Goal: Information Seeking & Learning: Learn about a topic

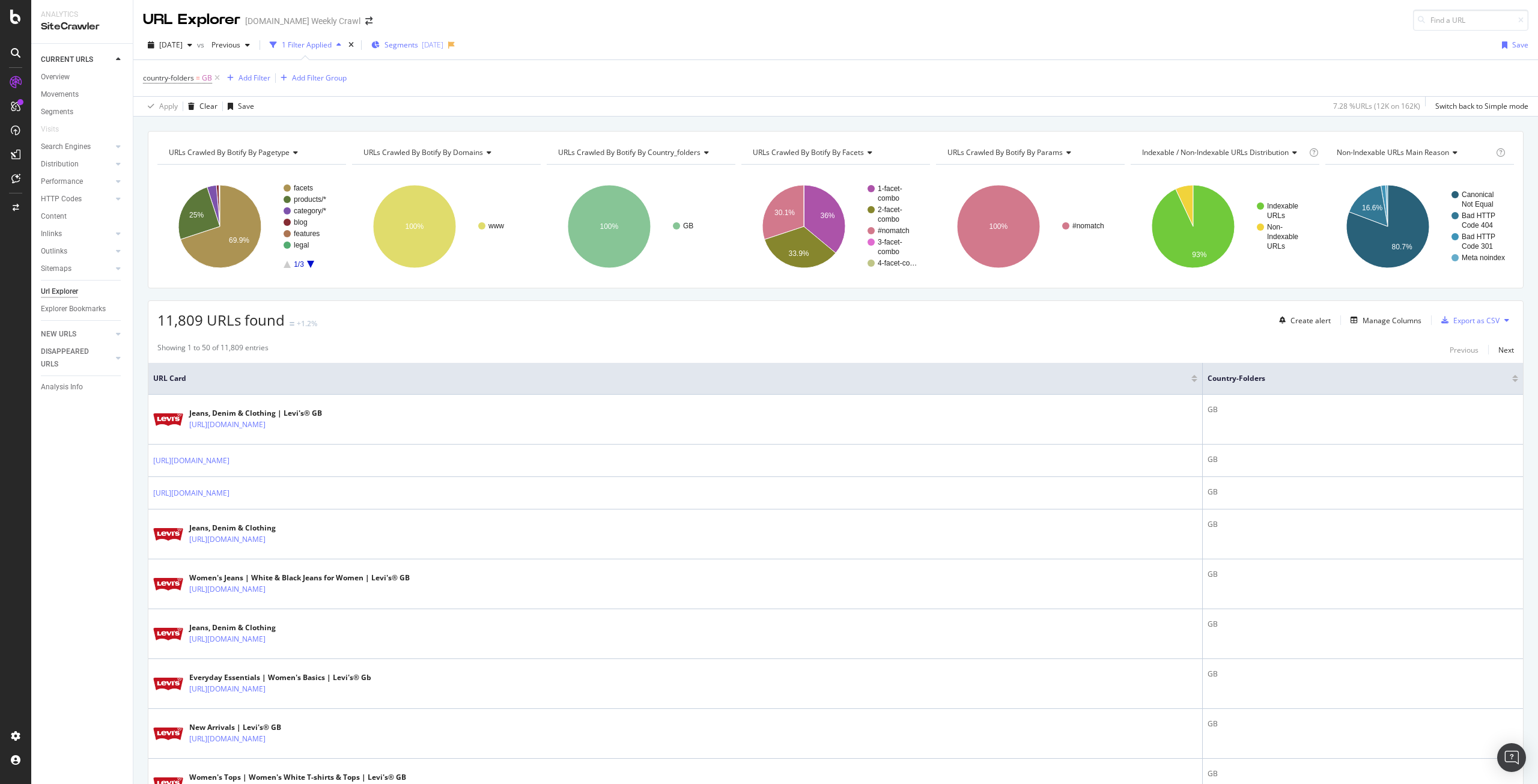
click at [411, 42] on span "Segments" at bounding box center [401, 44] width 34 height 10
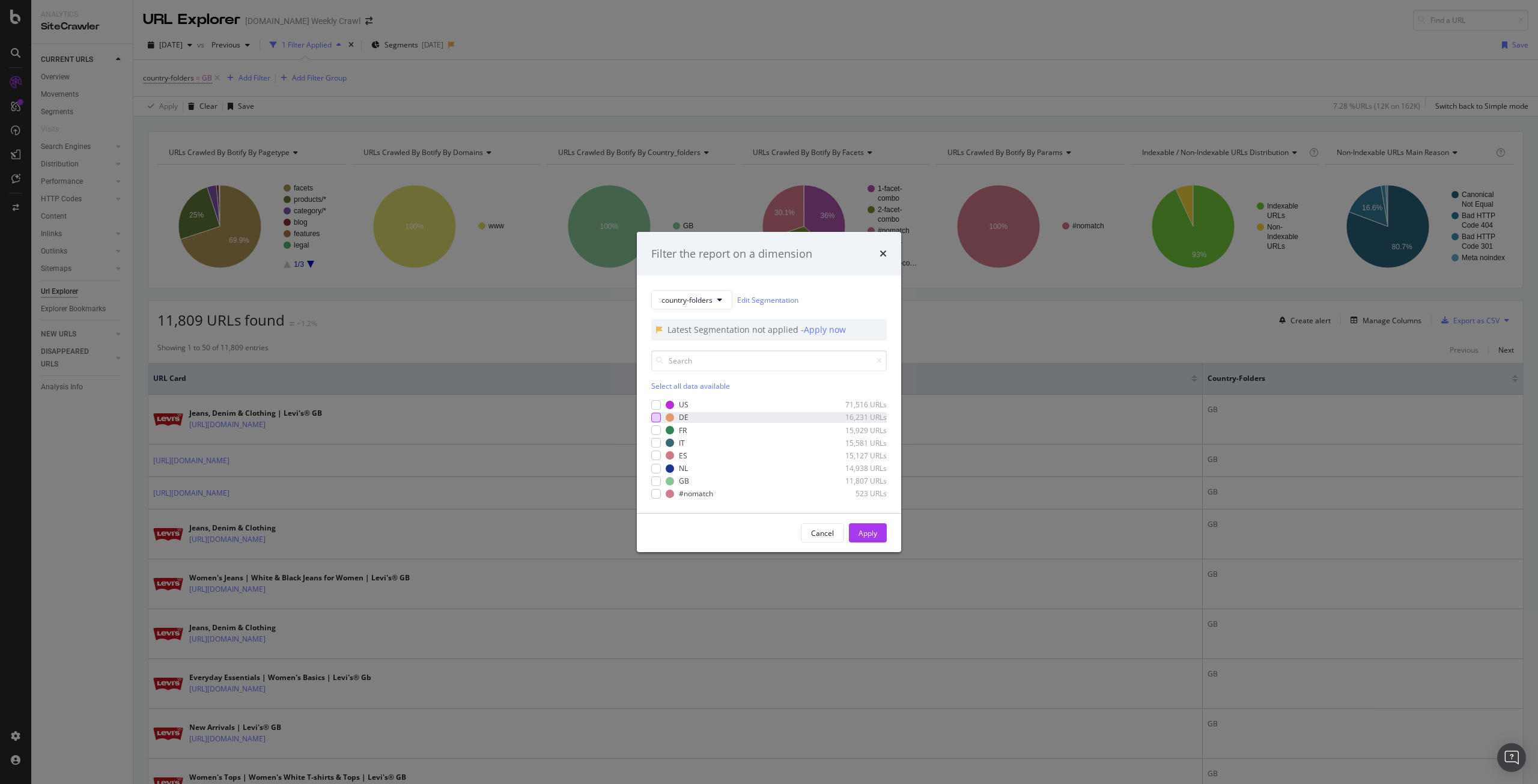
click at [656, 418] on div "modal" at bounding box center [656, 418] width 10 height 10
click at [855, 528] on button "Apply" at bounding box center [868, 532] width 38 height 19
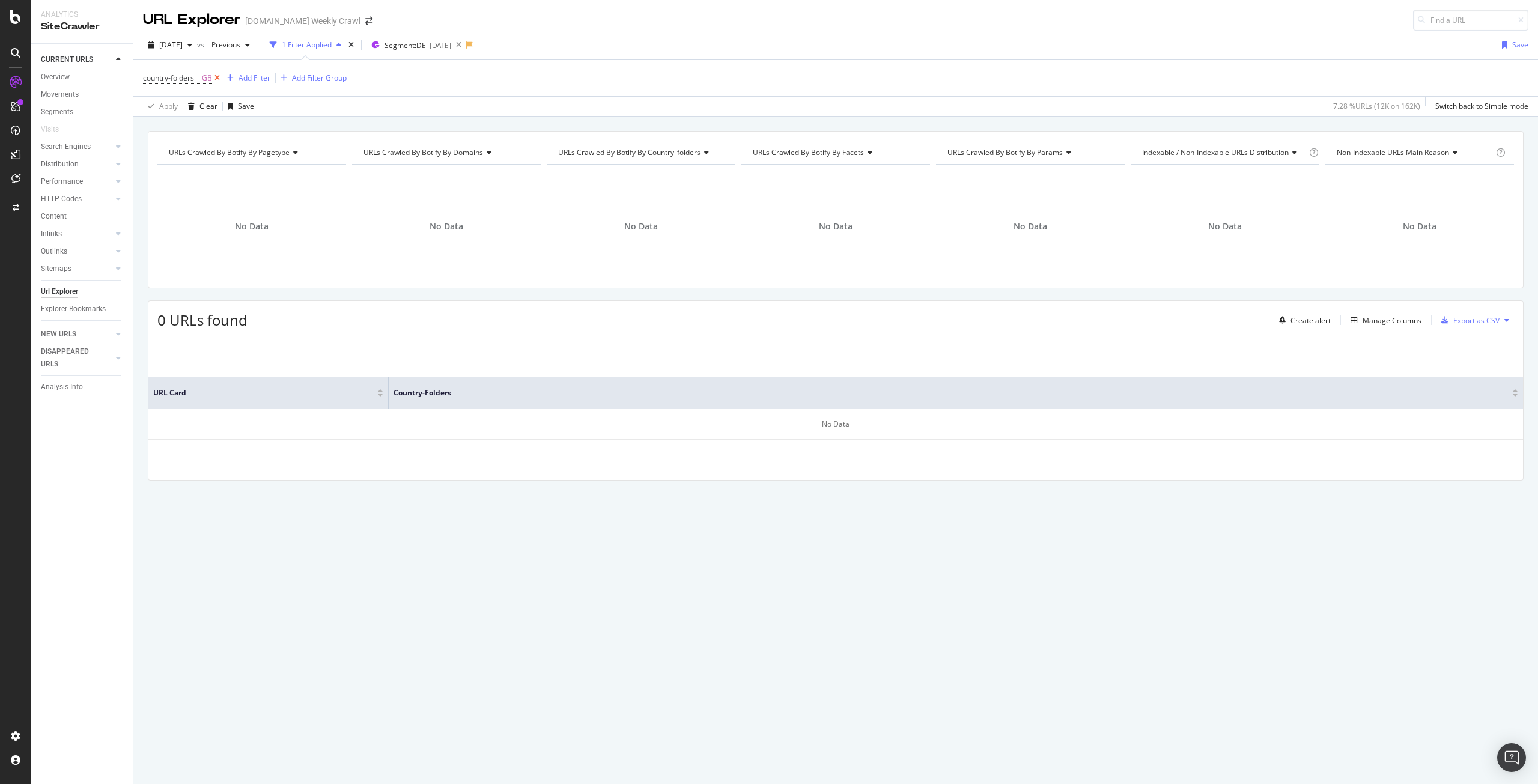
click at [222, 78] on icon at bounding box center [217, 78] width 10 height 12
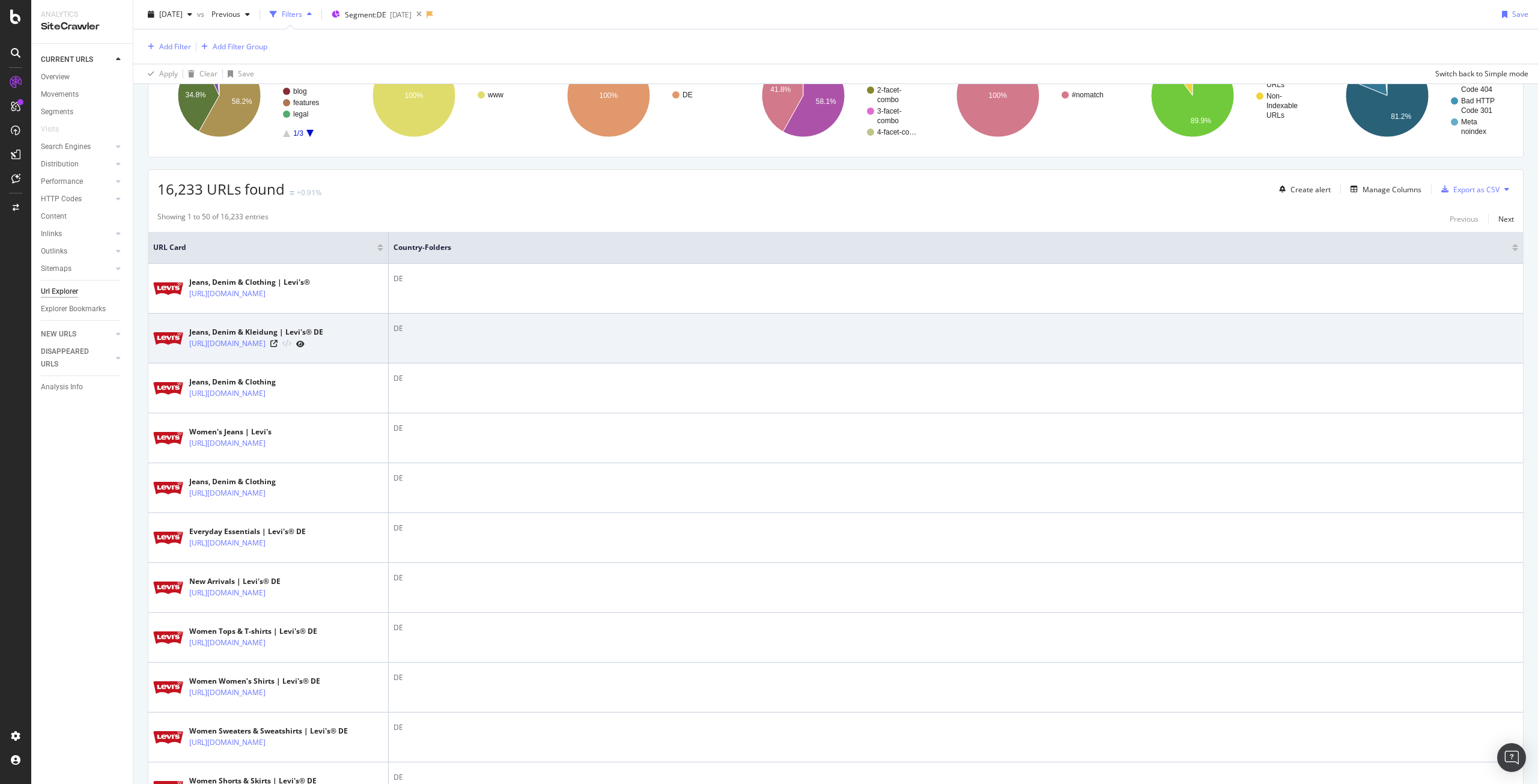
scroll to position [136, 0]
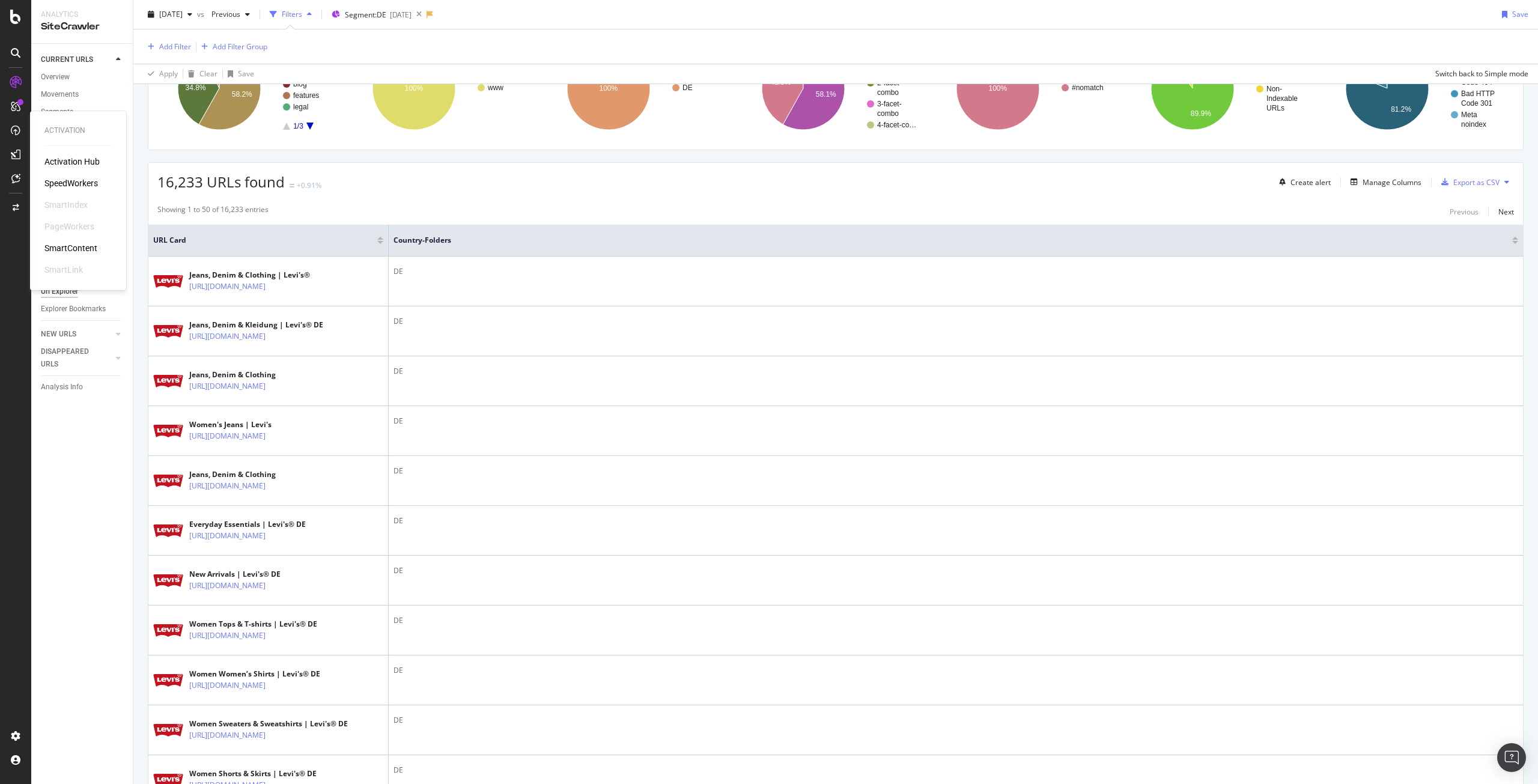
click at [75, 178] on div "SpeedWorkers" at bounding box center [70, 183] width 53 height 12
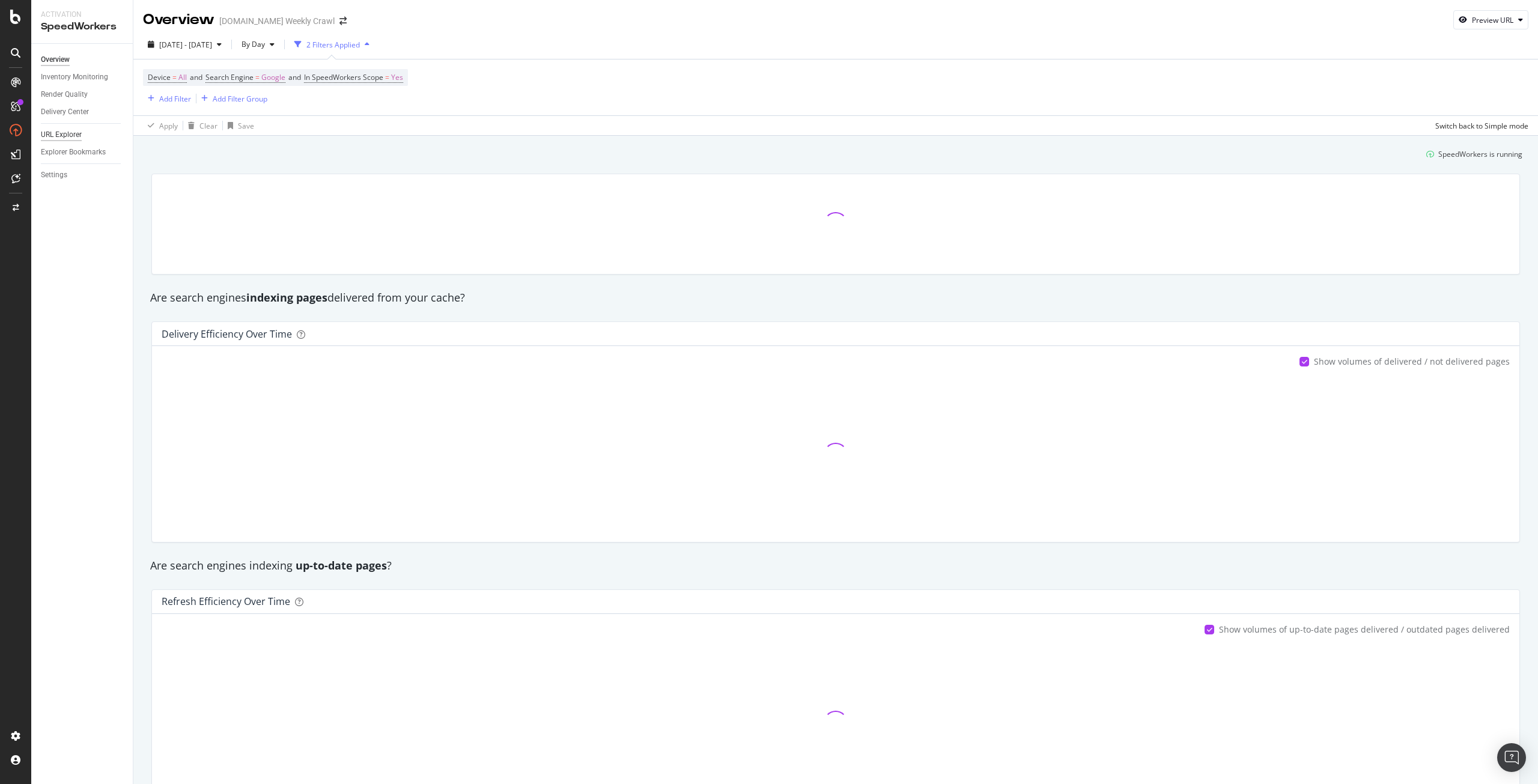
click at [62, 135] on div "URL Explorer" at bounding box center [61, 134] width 41 height 12
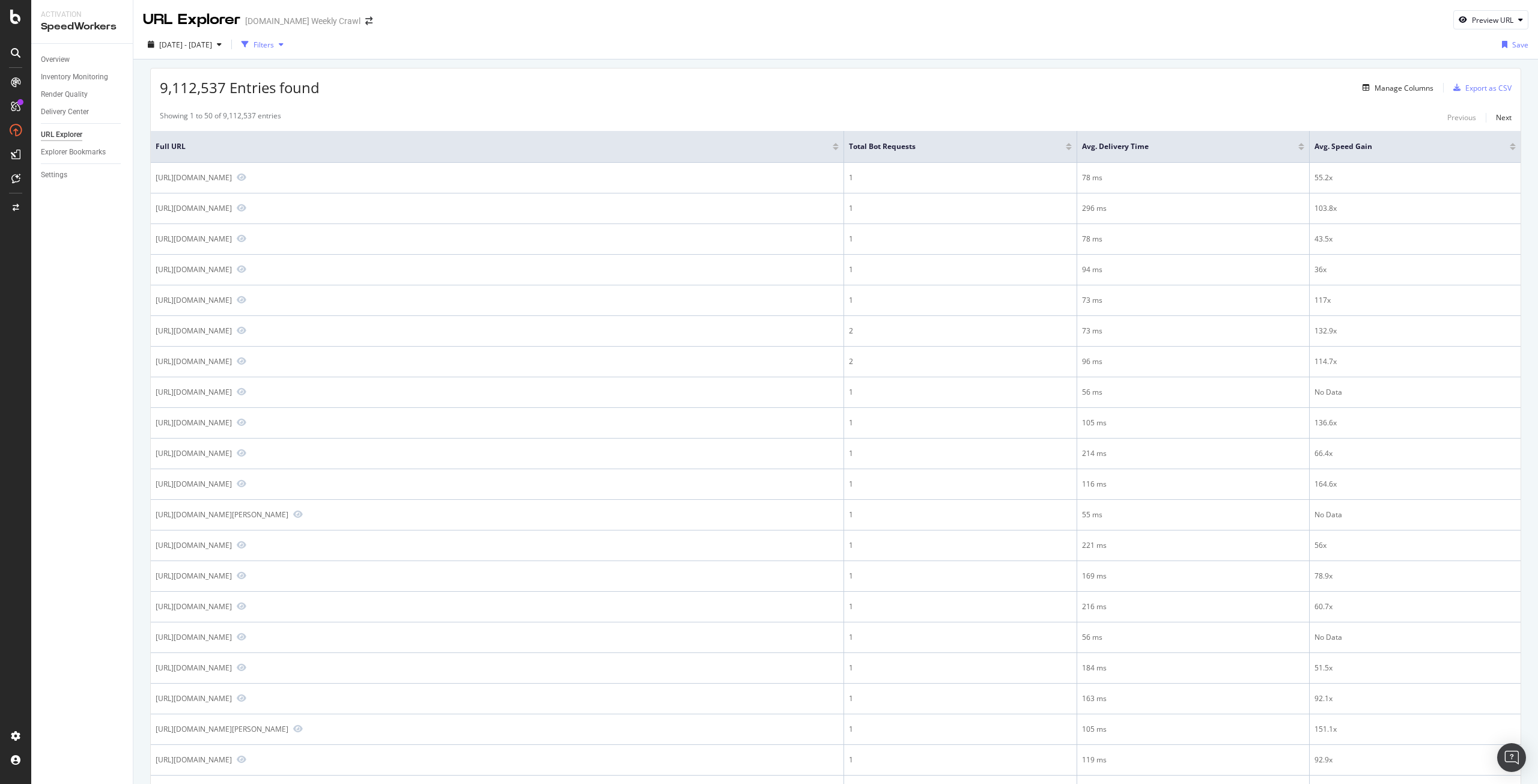
click at [285, 50] on div "Filters" at bounding box center [262, 44] width 52 height 18
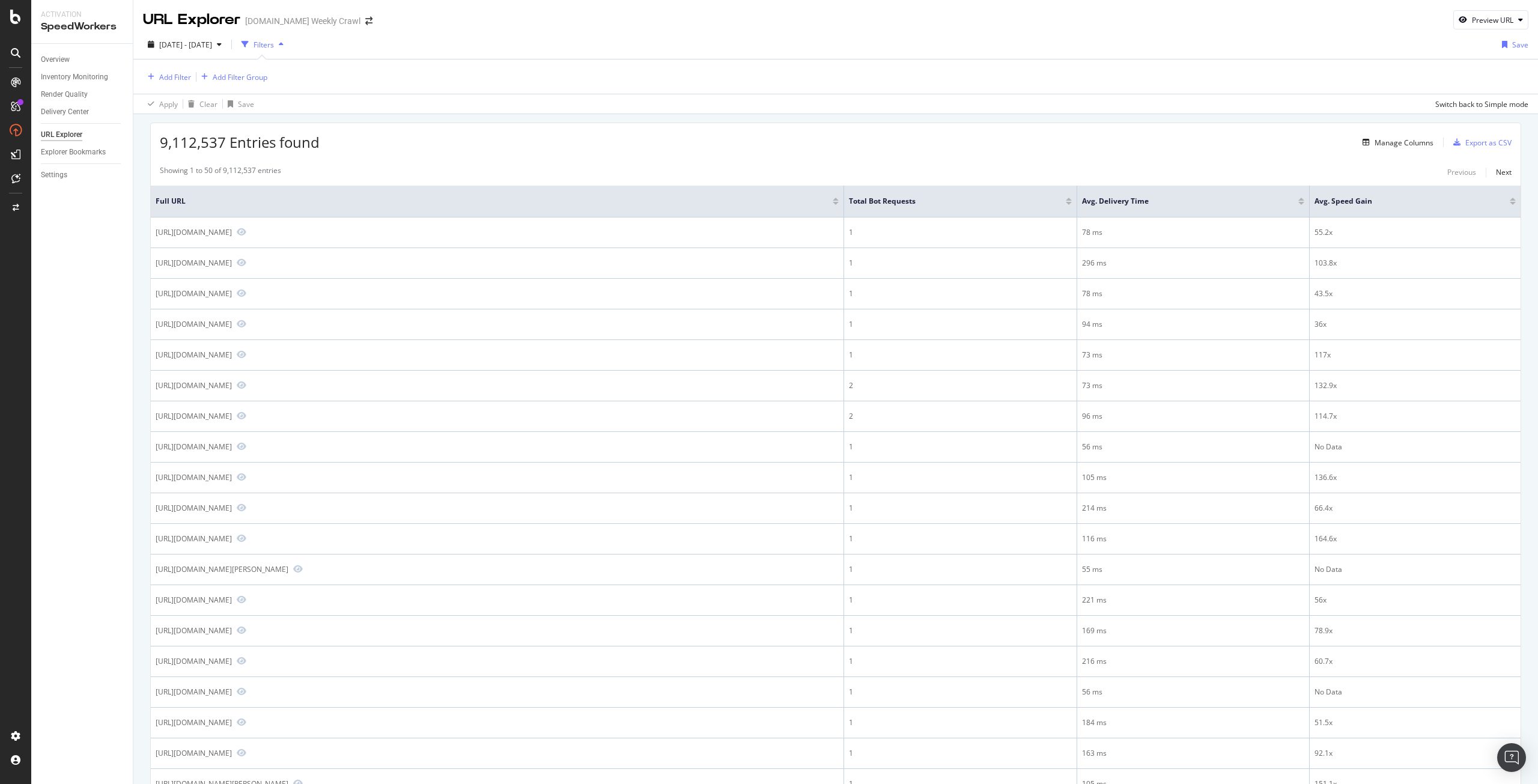
click at [274, 43] on div "Filters" at bounding box center [263, 44] width 20 height 10
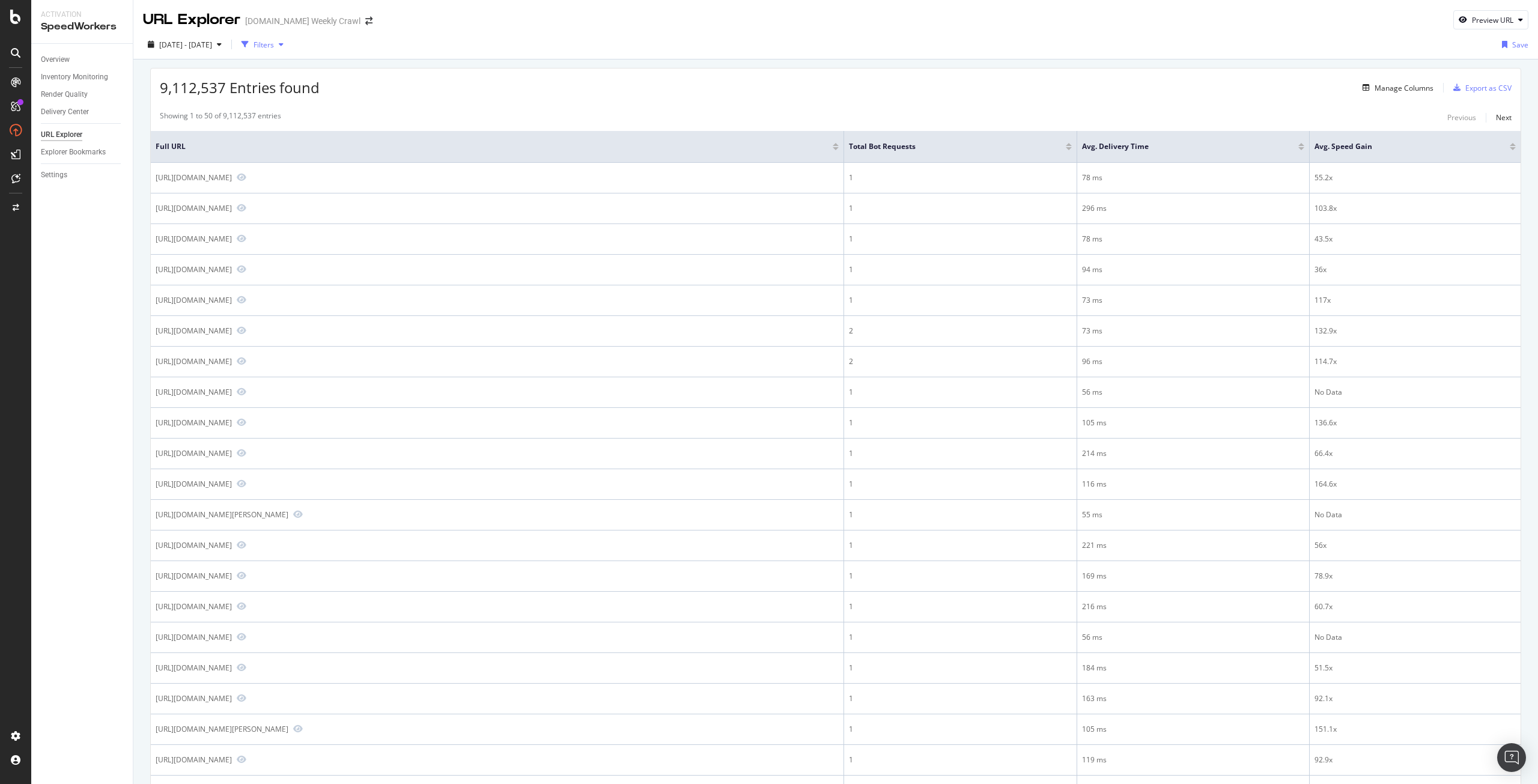
click at [274, 43] on div "Filters" at bounding box center [263, 44] width 20 height 10
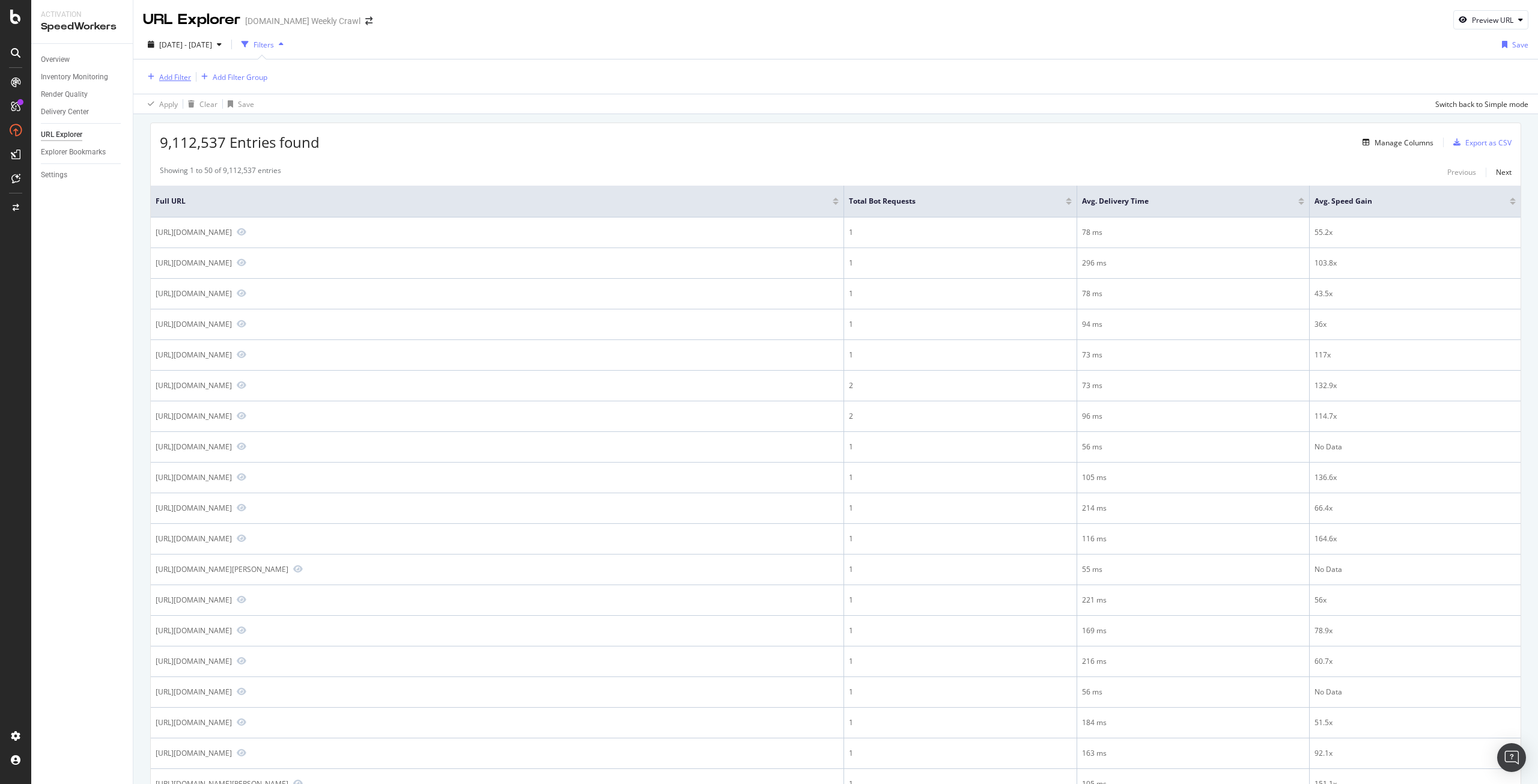
click at [170, 81] on div "Add Filter" at bounding box center [175, 77] width 32 height 10
click at [201, 161] on span "Full URL" at bounding box center [191, 160] width 26 height 10
click at [242, 125] on input "text" at bounding box center [220, 128] width 131 height 19
type input "/DE/"
click at [284, 155] on div "Apply" at bounding box center [276, 154] width 19 height 10
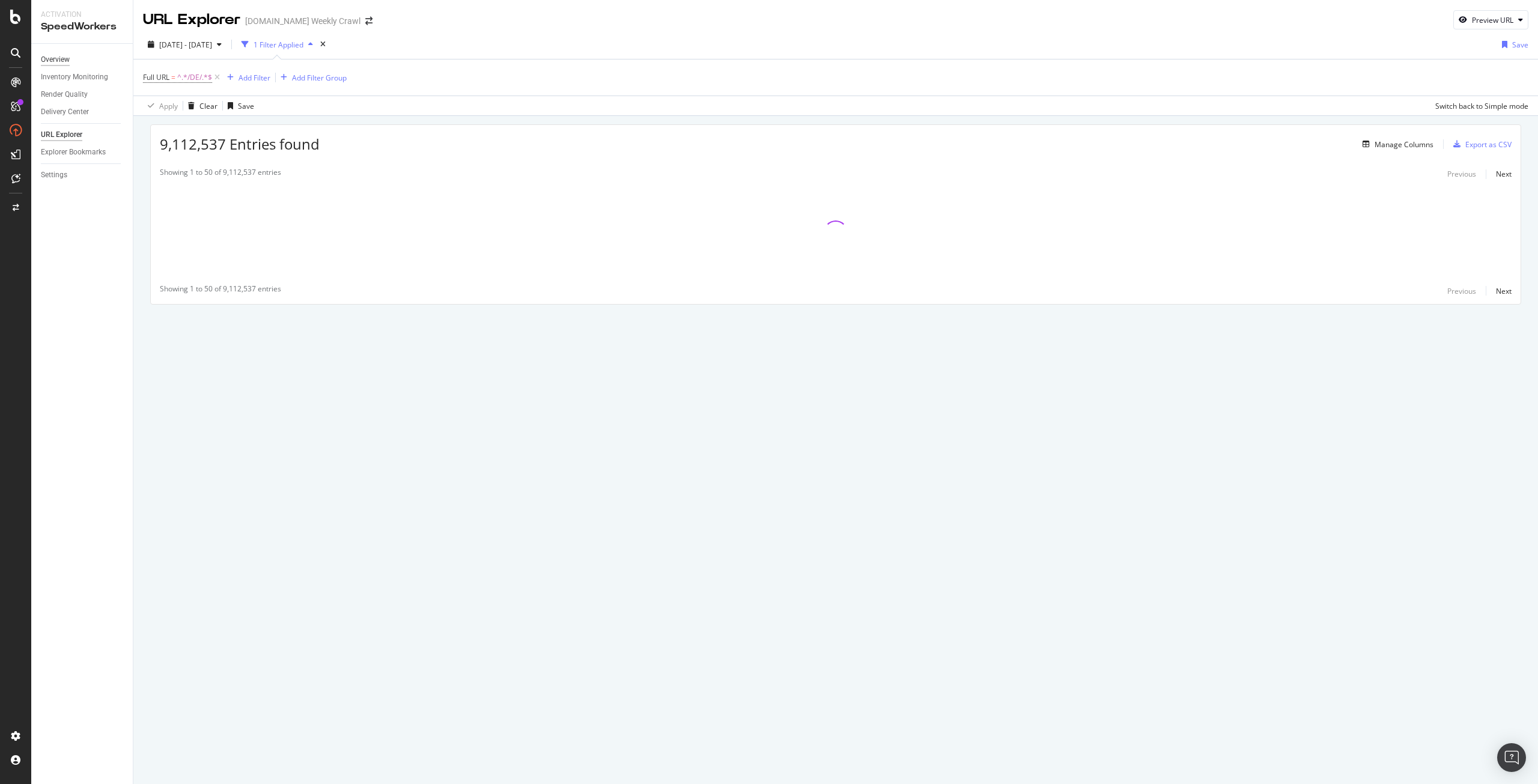
click at [51, 53] on div "Overview" at bounding box center [55, 59] width 29 height 12
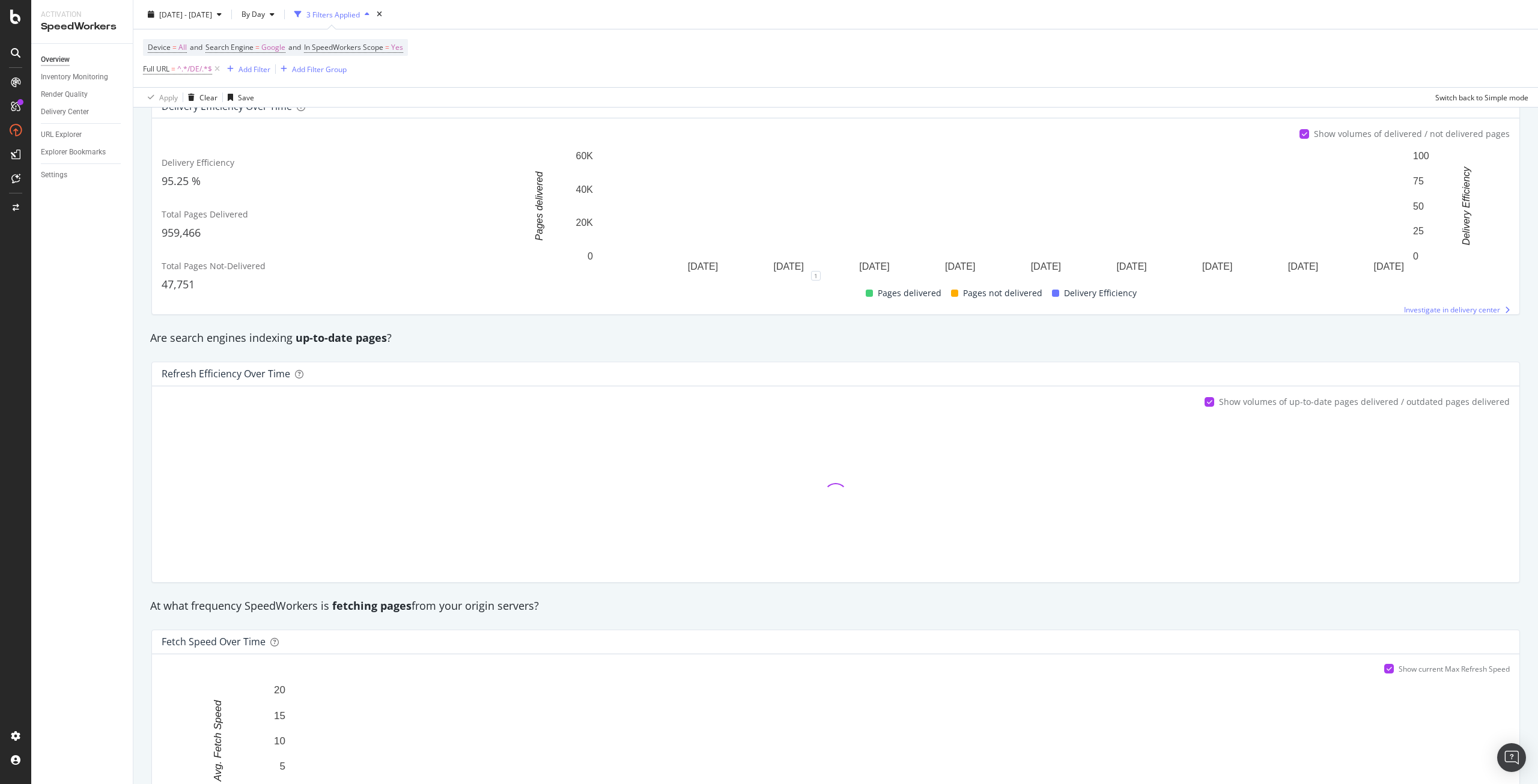
scroll to position [229, 0]
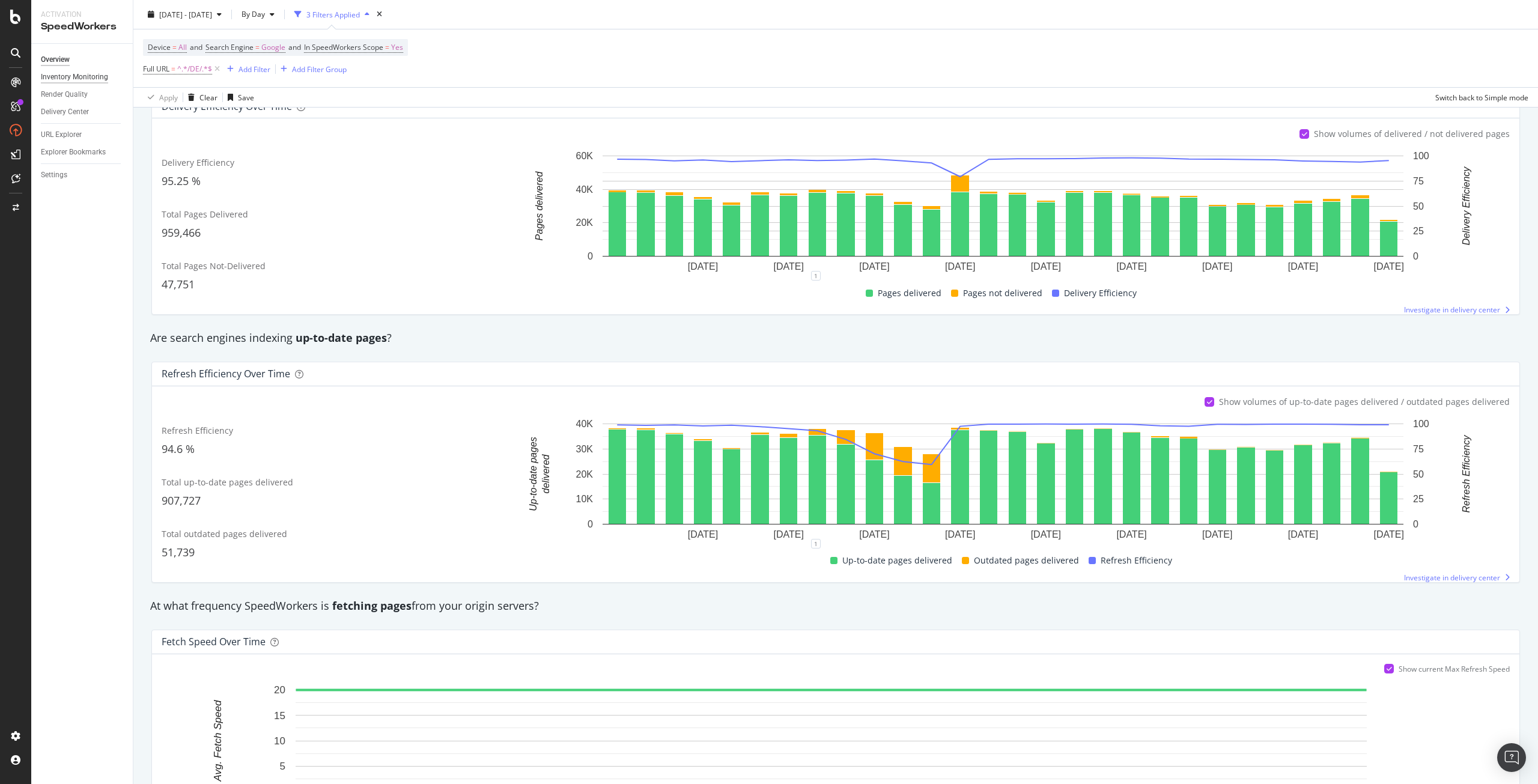
click at [85, 78] on div "Inventory Monitoring" at bounding box center [75, 77] width 67 height 12
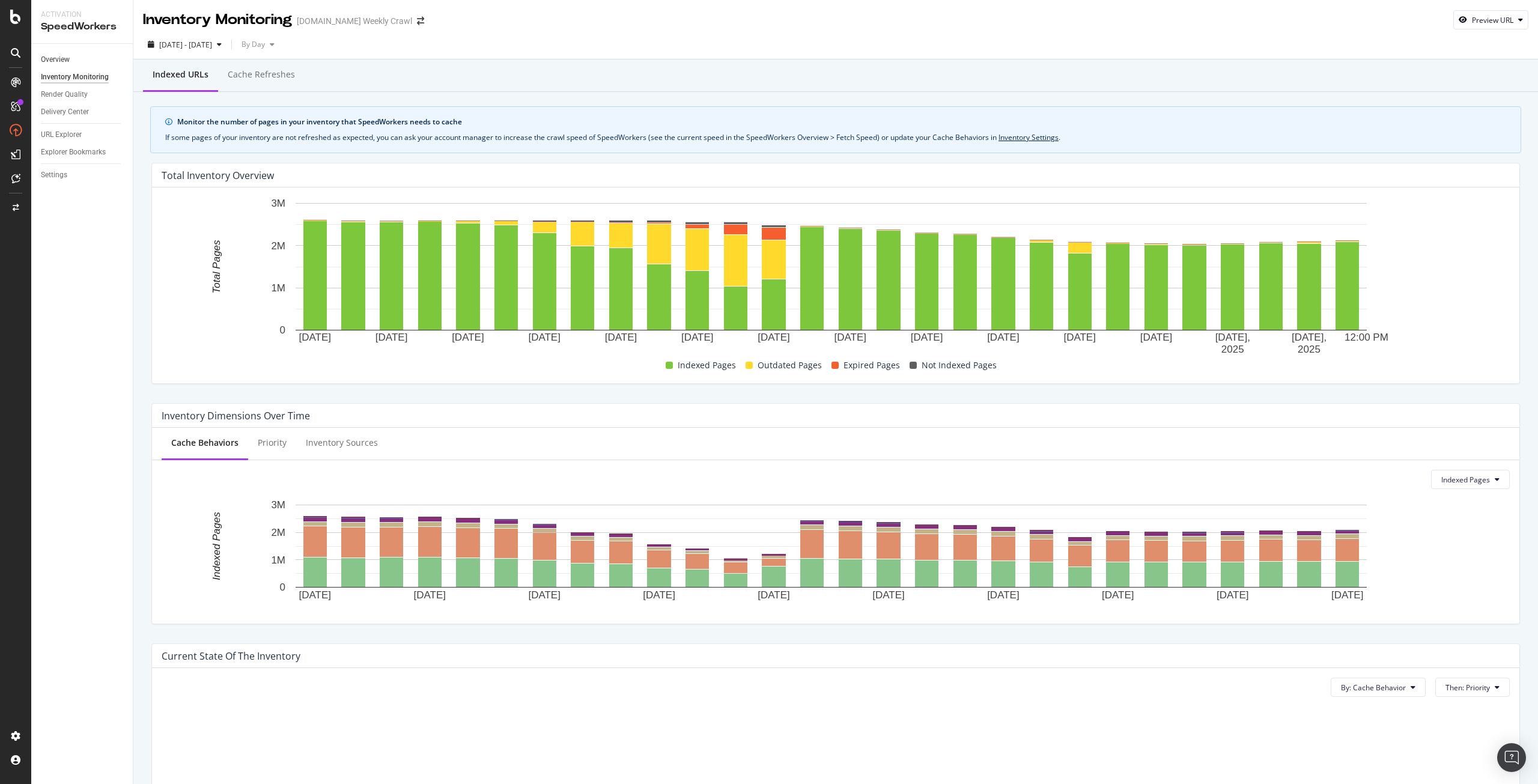
click at [63, 56] on div "Overview" at bounding box center [55, 59] width 29 height 12
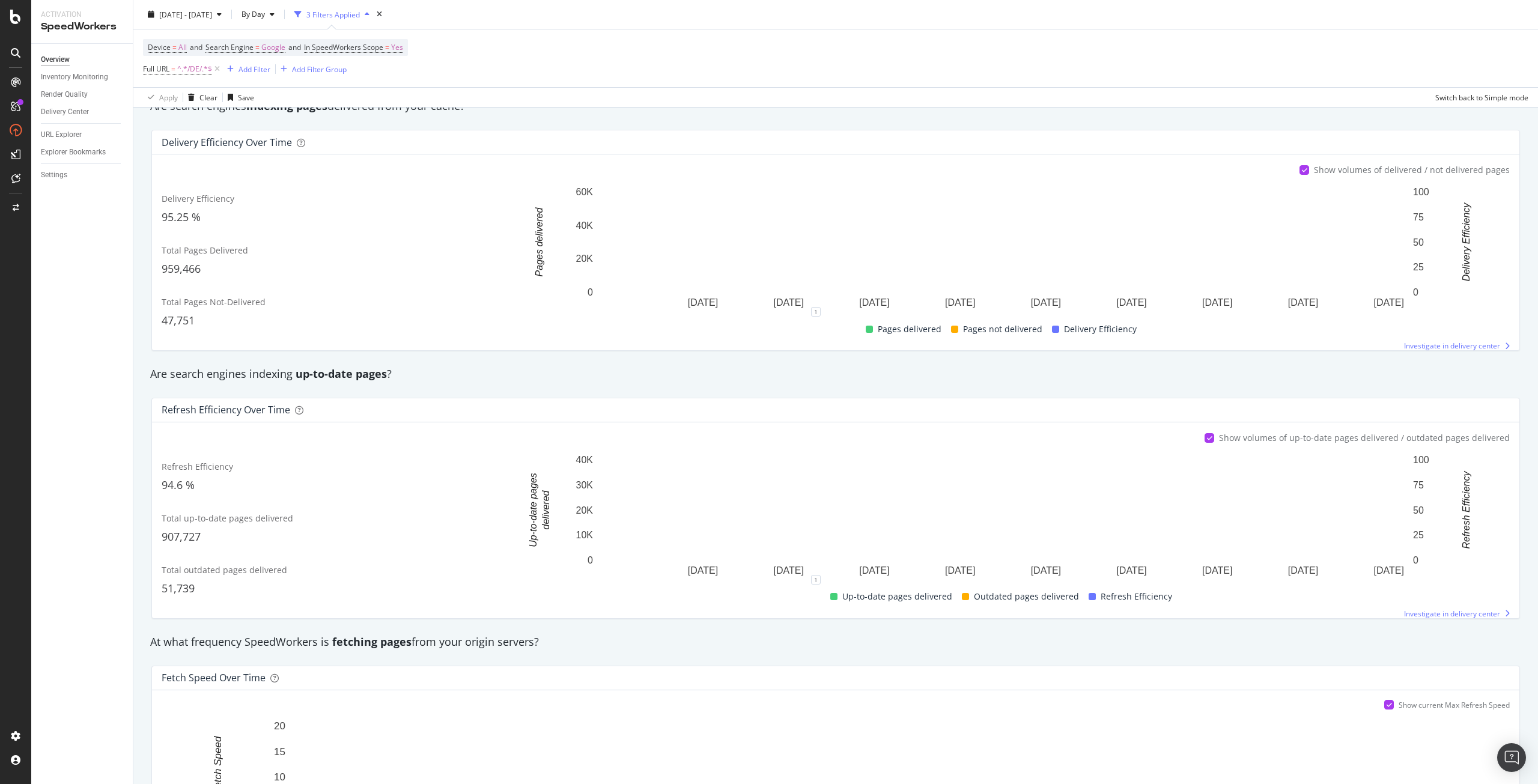
scroll to position [187, 0]
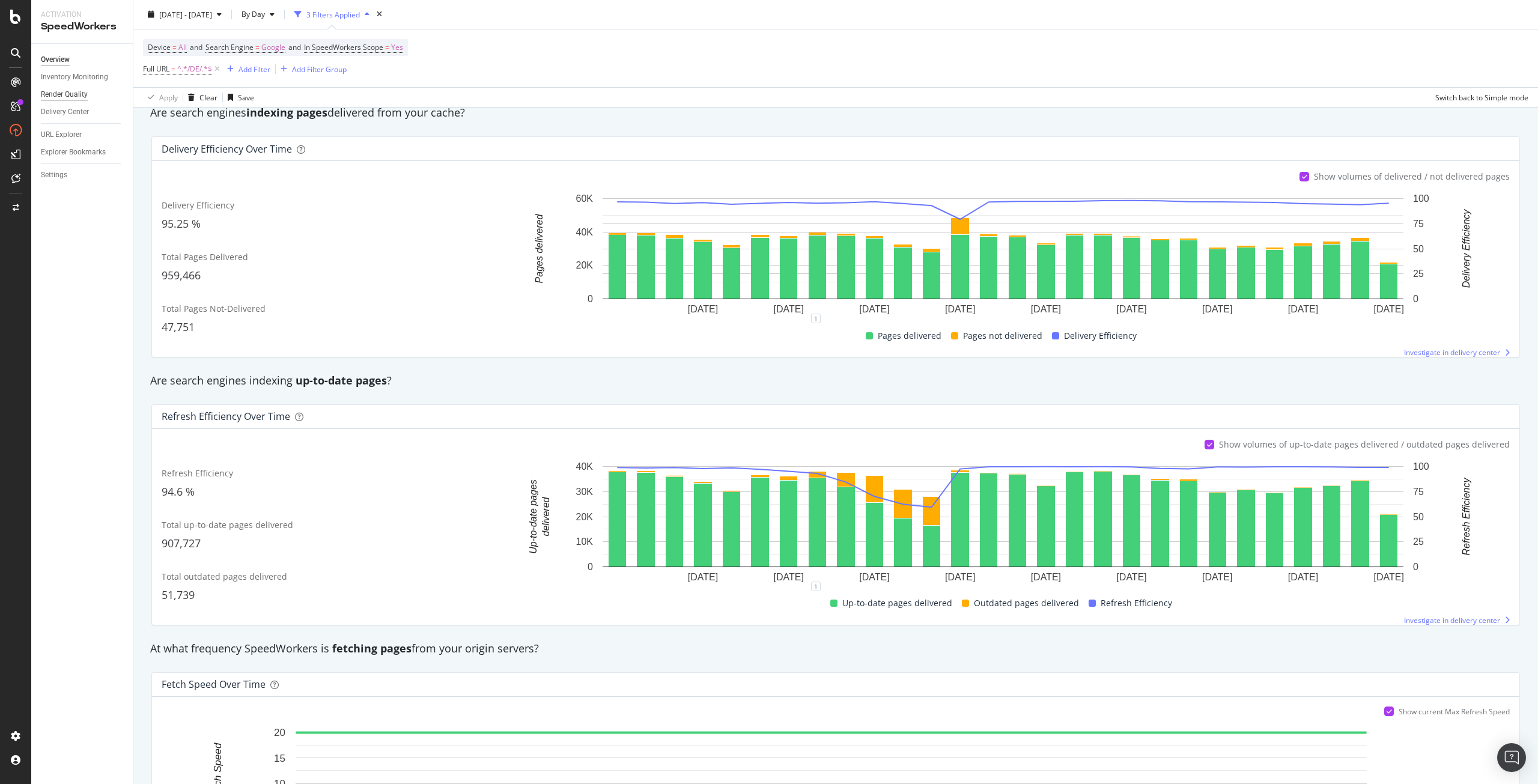
click at [75, 96] on div "Render Quality" at bounding box center [64, 94] width 47 height 12
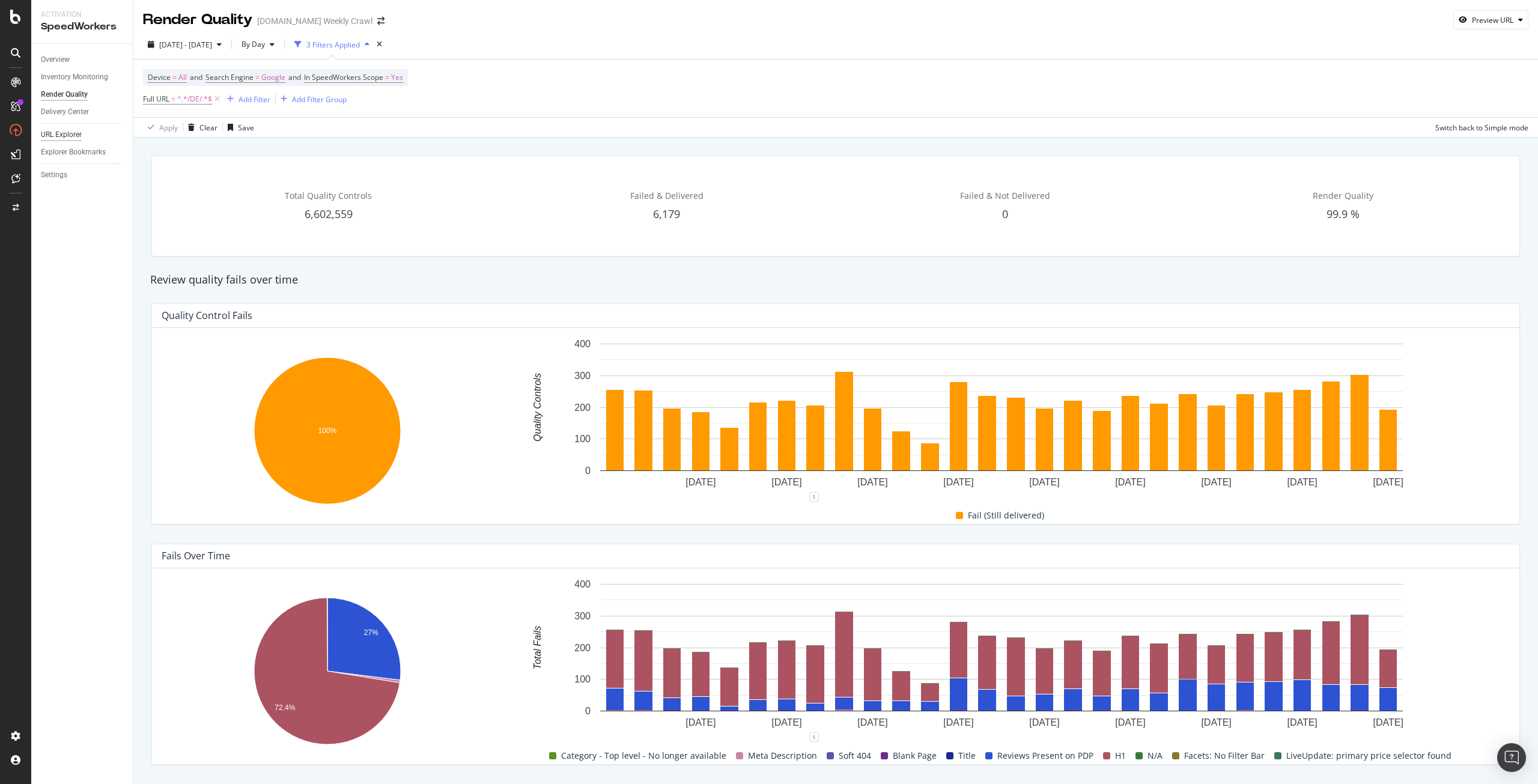
click at [73, 138] on div "URL Explorer" at bounding box center [61, 134] width 41 height 12
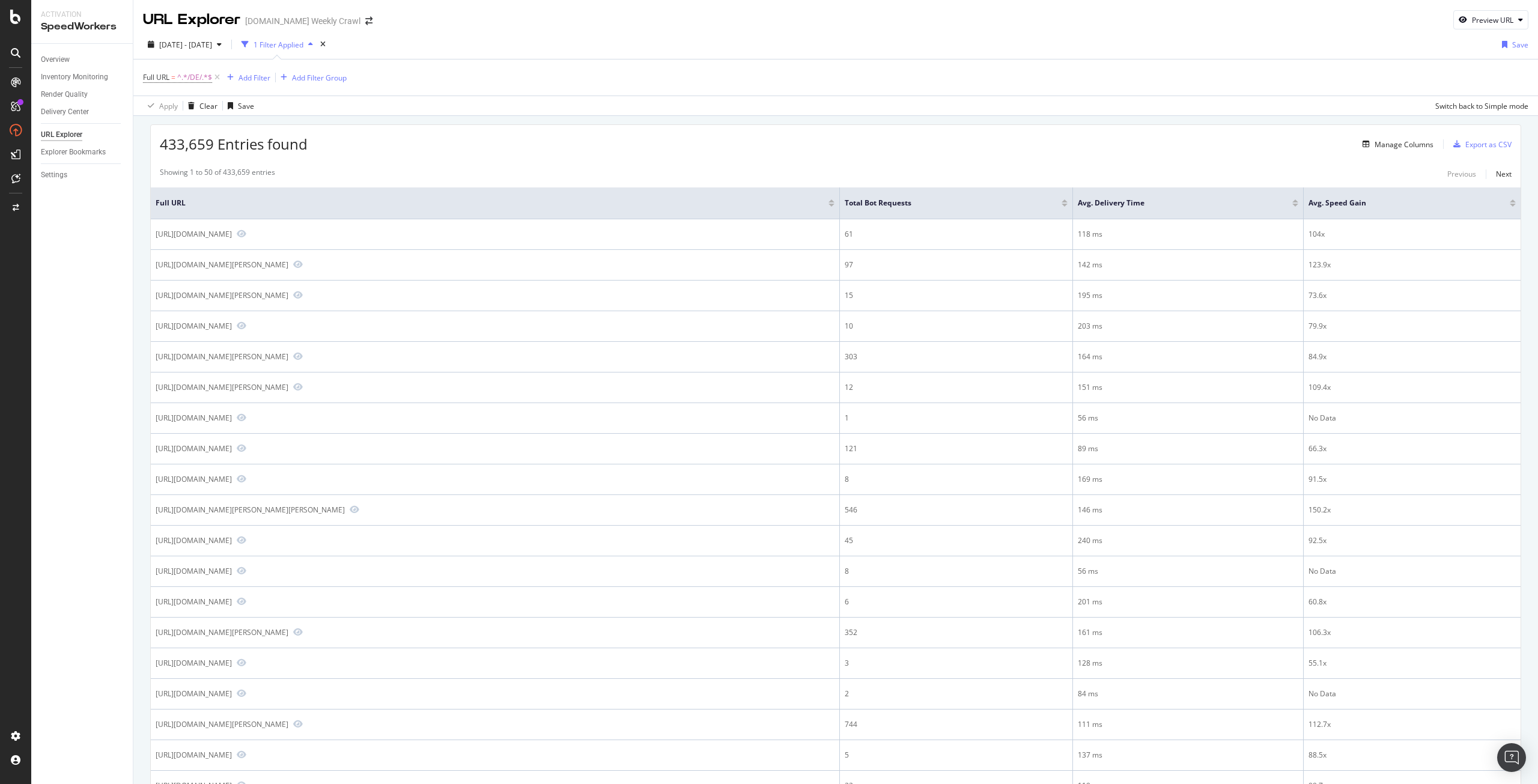
drag, startPoint x: 1060, startPoint y: 201, endPoint x: 1019, endPoint y: 215, distance: 43.3
click at [1019, 215] on th "Total Bot Requests" at bounding box center [956, 203] width 233 height 32
click at [1062, 206] on div at bounding box center [1064, 206] width 6 height 3
click at [256, 71] on div "Add Filter" at bounding box center [246, 78] width 48 height 13
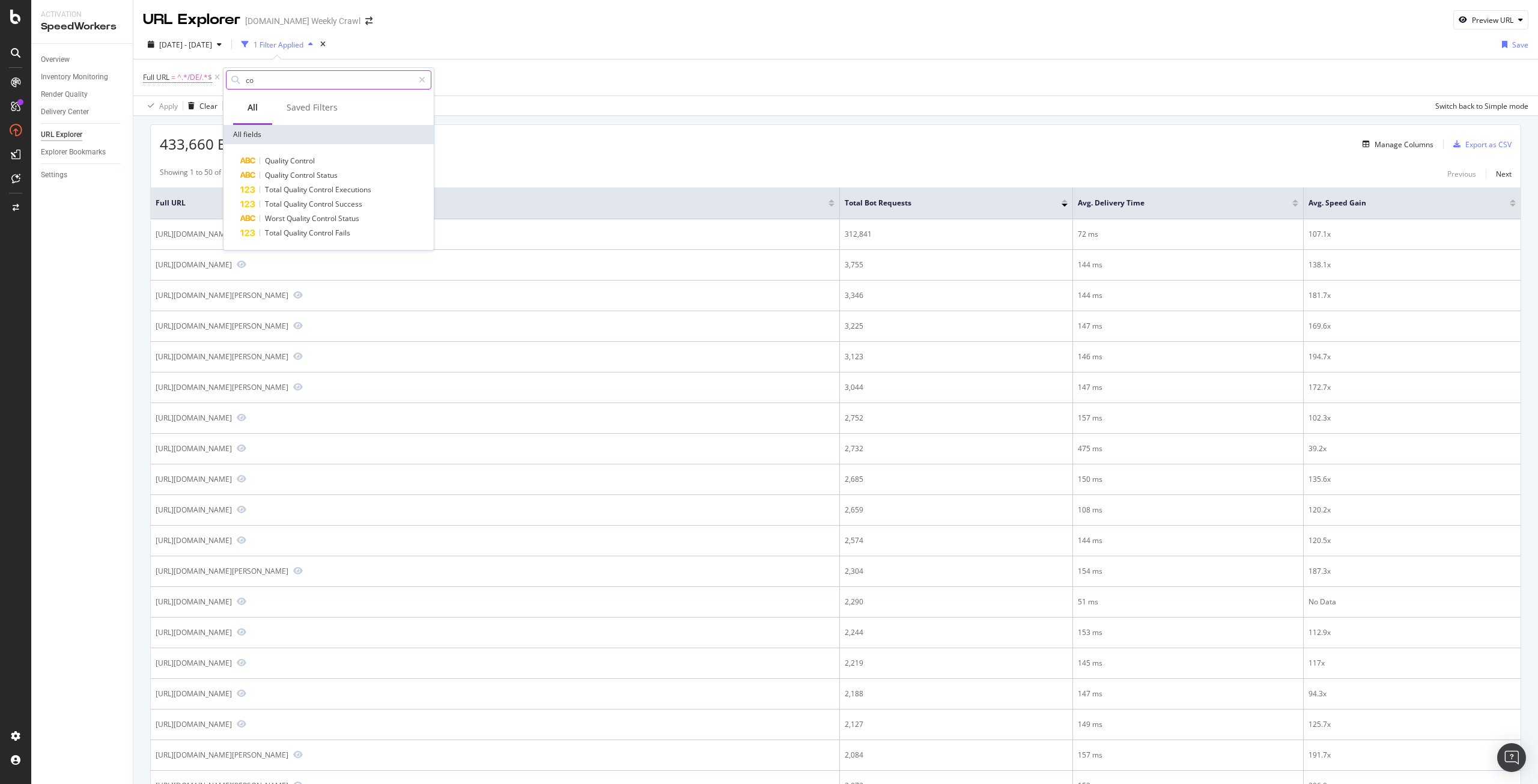
type input "c"
type input "l"
type input "ma"
click at [566, 129] on div "433,660 Entries found Manage Columns Export as CSV" at bounding box center [836, 140] width 1370 height 29
click at [832, 206] on div at bounding box center [831, 206] width 6 height 3
